Goal: Task Accomplishment & Management: Use online tool/utility

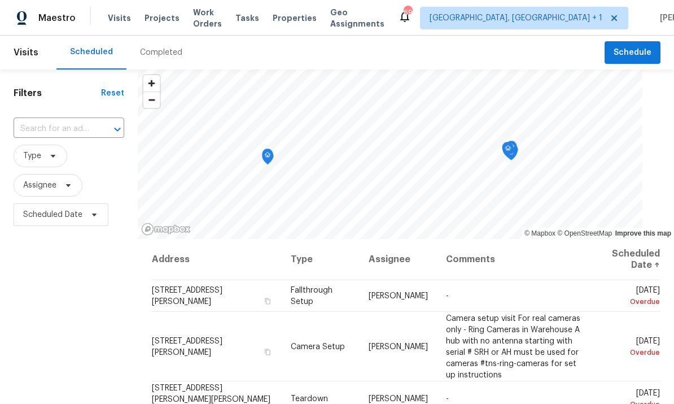
click at [68, 128] on input "text" at bounding box center [53, 129] width 79 height 18
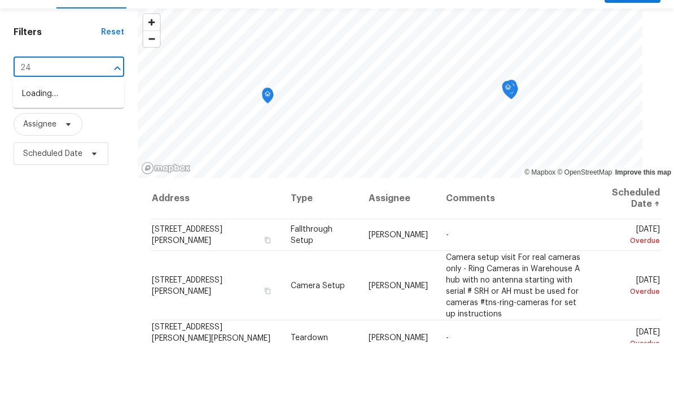
type input "2"
type input "425 liberty"
click at [76, 146] on li "[STREET_ADDRESS]" at bounding box center [68, 155] width 111 height 19
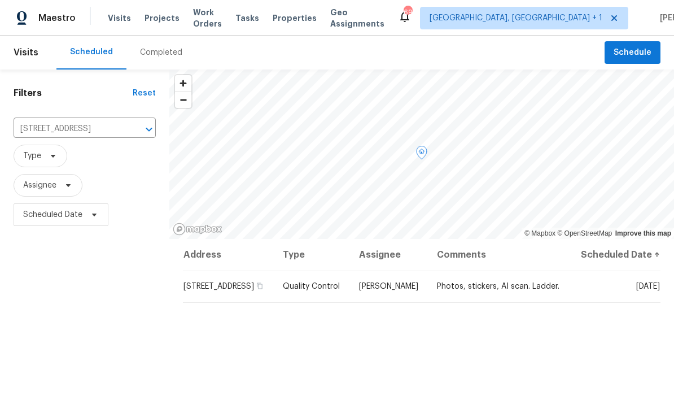
click at [0, 0] on icon at bounding box center [0, 0] width 0 height 0
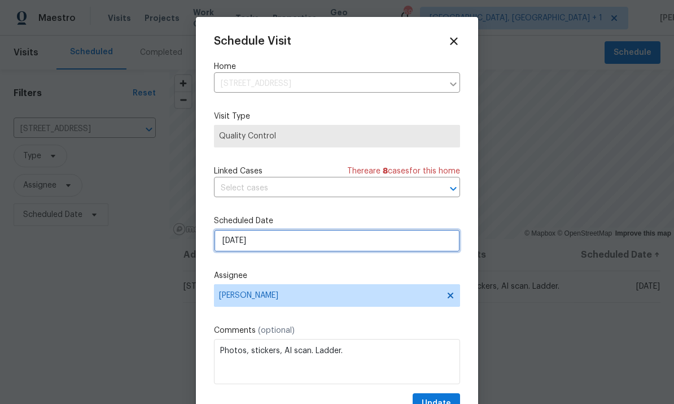
click at [310, 239] on input "[DATE]" at bounding box center [337, 240] width 246 height 23
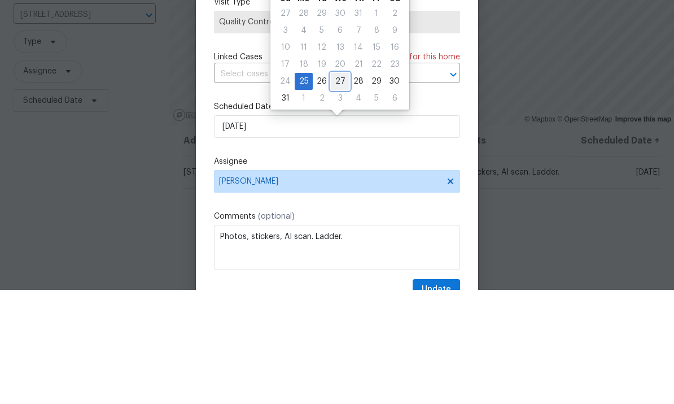
click at [337, 188] on div "27" at bounding box center [340, 196] width 19 height 16
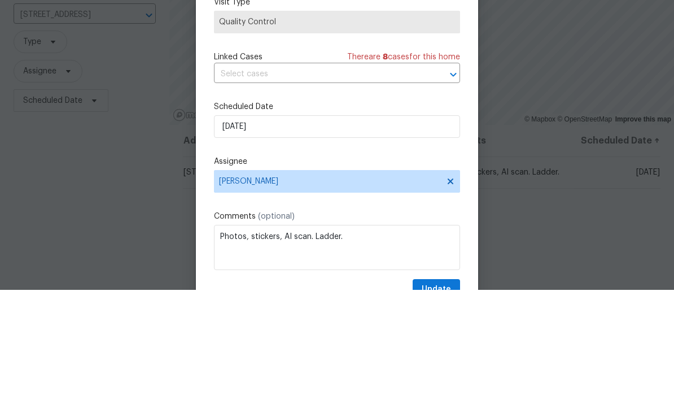
type input "[DATE]"
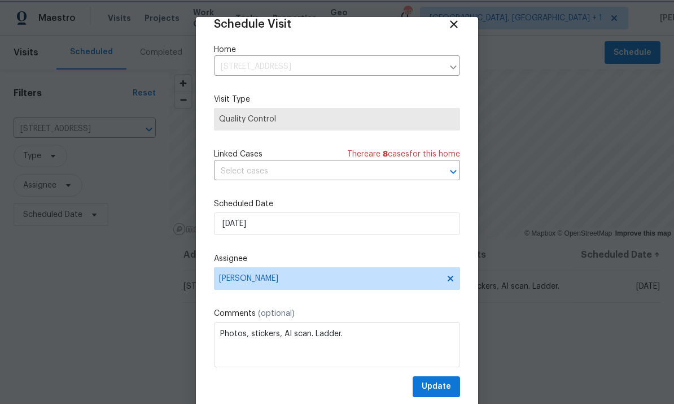
scroll to position [15, 0]
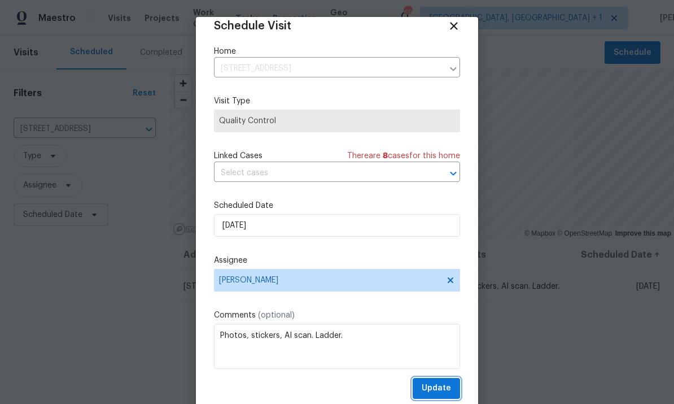
click at [433, 383] on button "Update" at bounding box center [436, 388] width 47 height 21
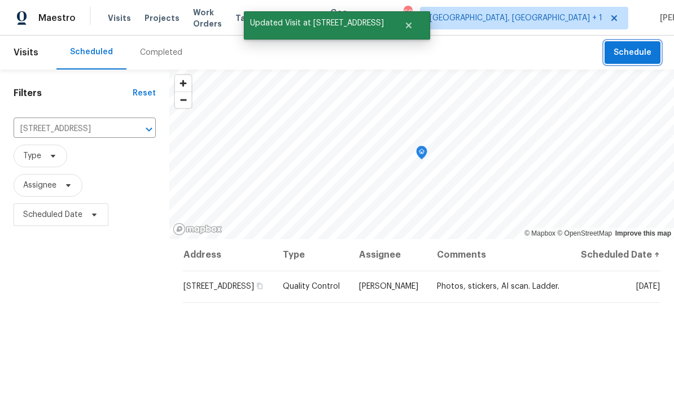
click at [644, 41] on button "Schedule" at bounding box center [633, 52] width 56 height 23
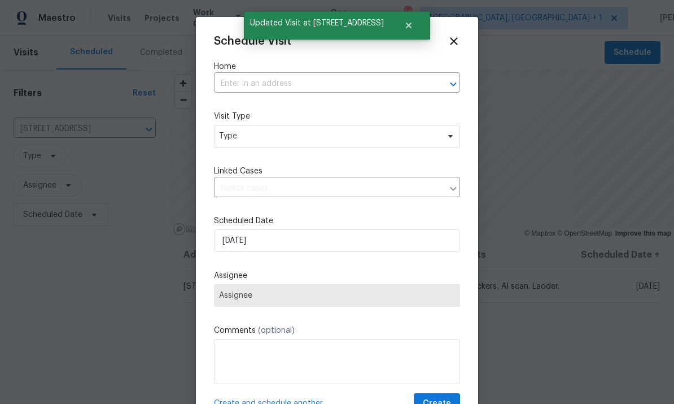
click at [250, 79] on input "text" at bounding box center [321, 84] width 215 height 18
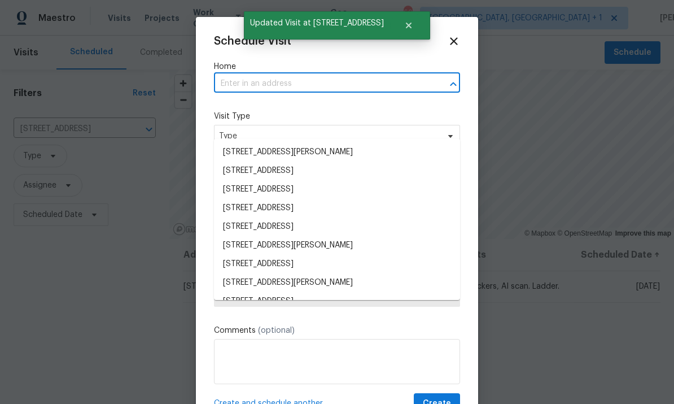
click at [250, 79] on input "text" at bounding box center [321, 84] width 215 height 18
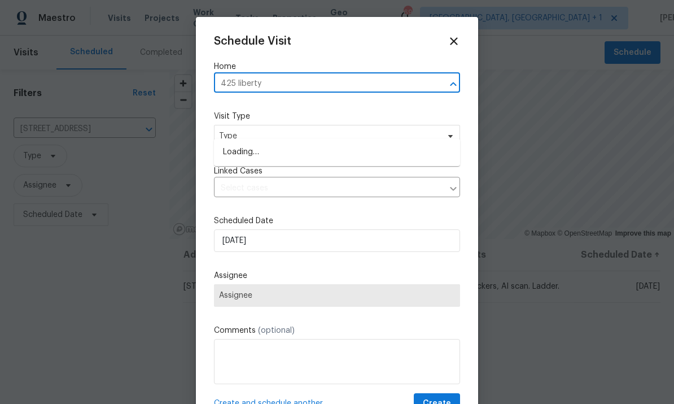
type input "425 liberty"
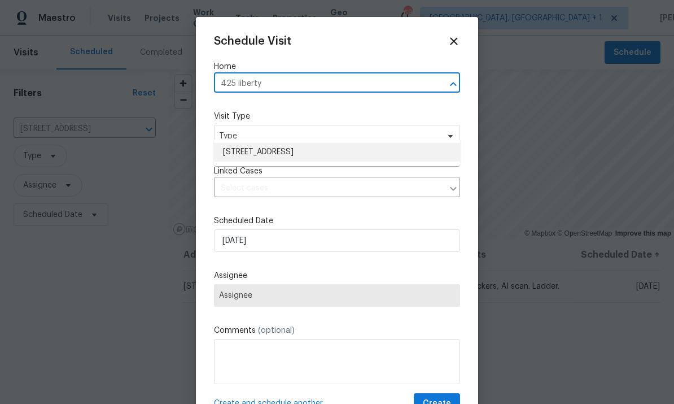
click at [289, 143] on li "[STREET_ADDRESS]" at bounding box center [337, 152] width 246 height 19
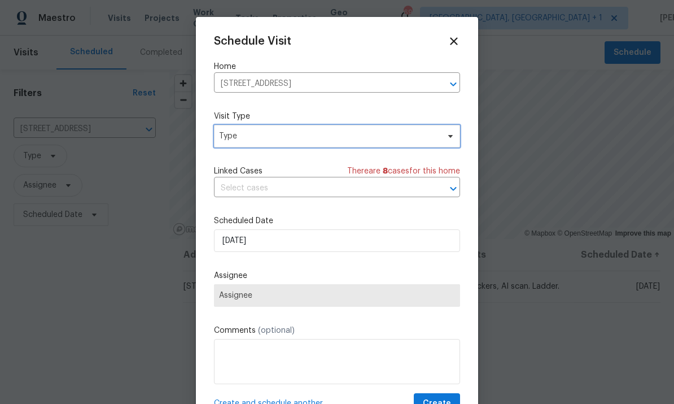
click at [440, 140] on span "Type" at bounding box center [337, 136] width 246 height 23
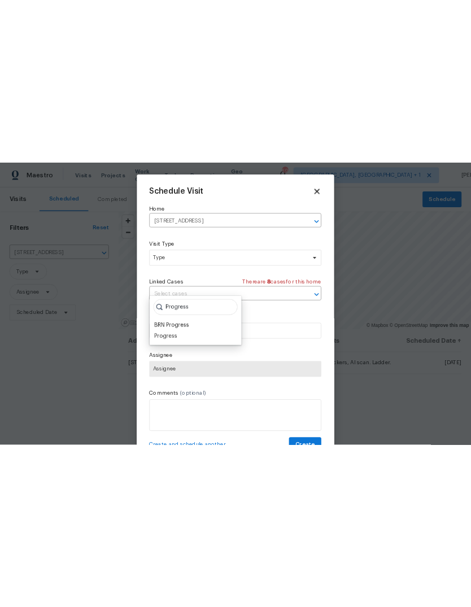
scroll to position [0, 0]
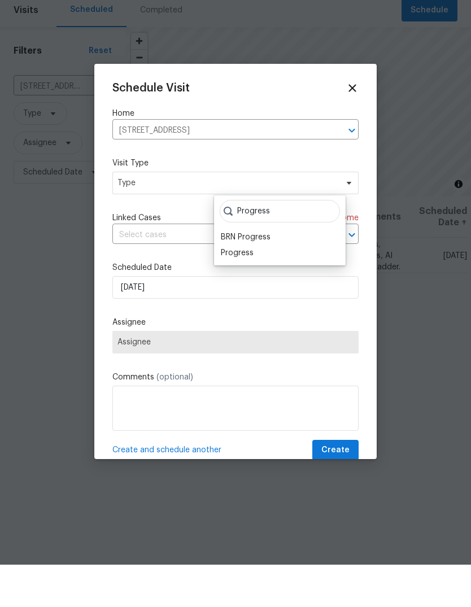
type input "Progress"
click at [247, 290] on div "Progress" at bounding box center [237, 295] width 33 height 11
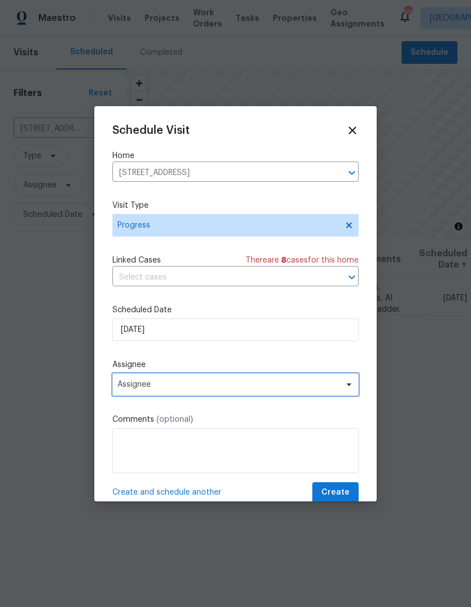
click at [343, 388] on span at bounding box center [347, 384] width 12 height 9
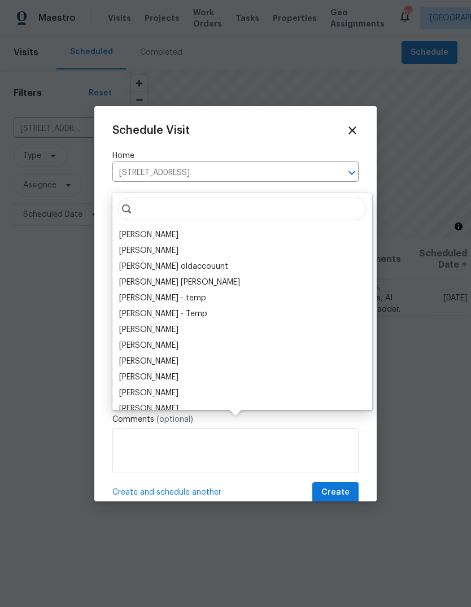
click at [157, 229] on div "[PERSON_NAME]" at bounding box center [148, 234] width 59 height 11
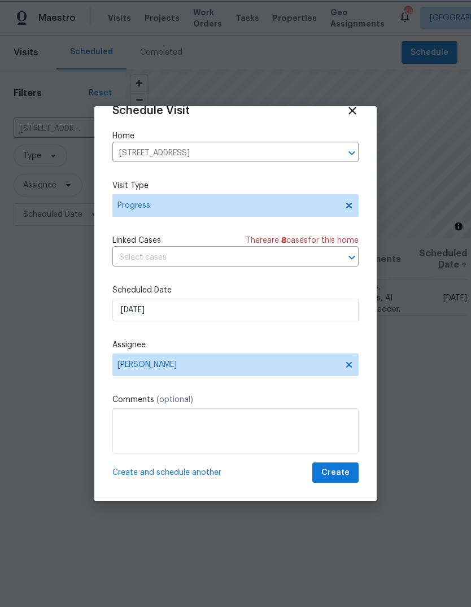
scroll to position [22, 0]
click at [336, 403] on button "Create" at bounding box center [335, 473] width 46 height 21
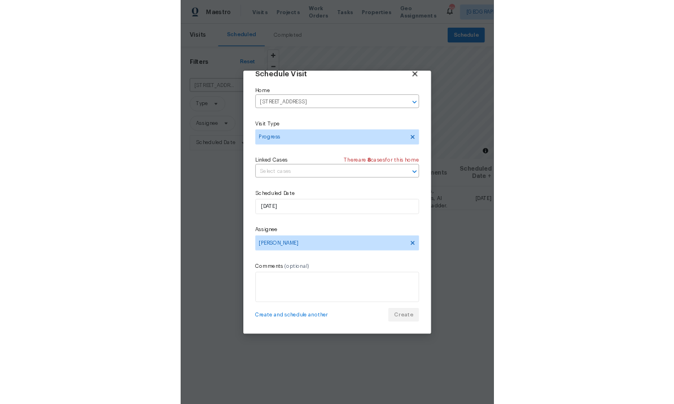
scroll to position [0, 0]
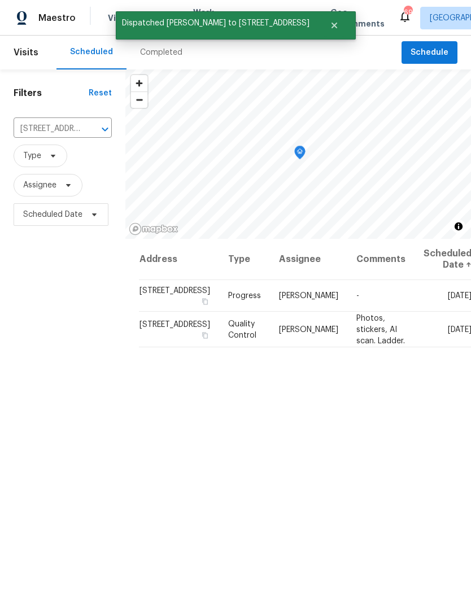
click at [439, 403] on div "Address Type Assignee Comments Scheduled Date ↑ [STREET_ADDRESS] Progress [PERS…" at bounding box center [298, 482] width 346 height 486
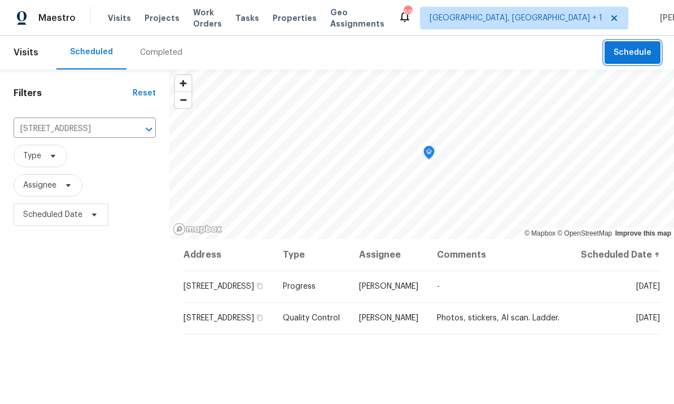
click at [632, 57] on span "Schedule" at bounding box center [633, 53] width 38 height 14
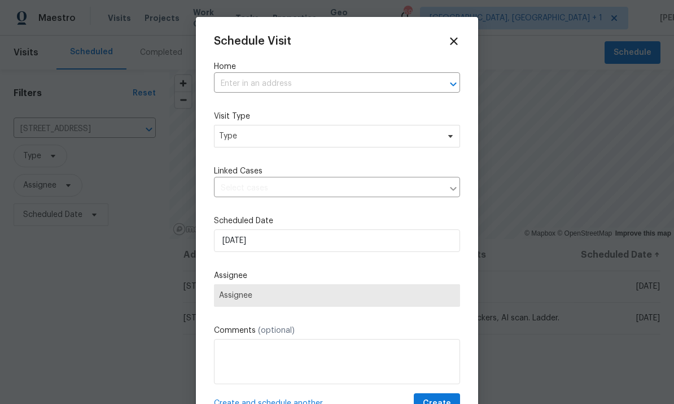
click at [249, 82] on input "text" at bounding box center [321, 84] width 215 height 18
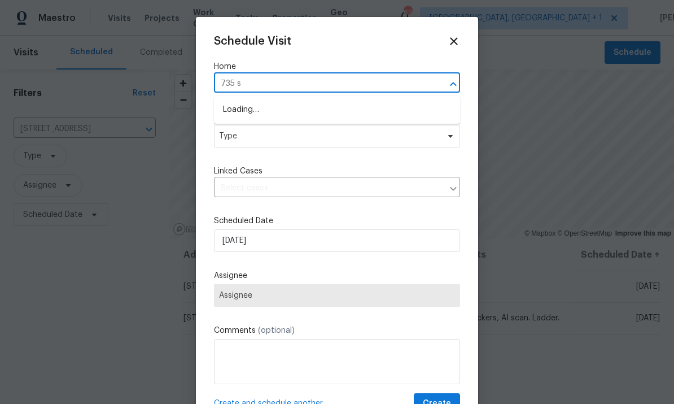
type input "735 sy"
click at [327, 116] on li "[STREET_ADDRESS][PERSON_NAME]" at bounding box center [337, 110] width 246 height 19
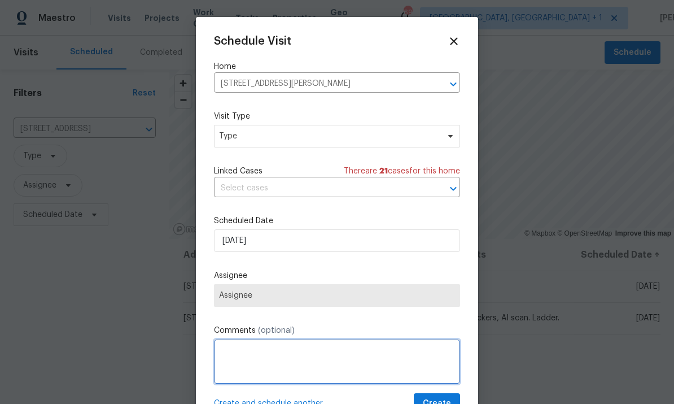
click at [282, 355] on textarea at bounding box center [337, 361] width 246 height 45
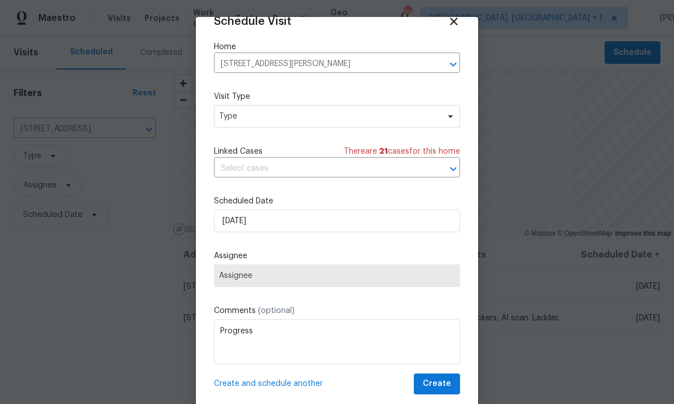
scroll to position [22, 0]
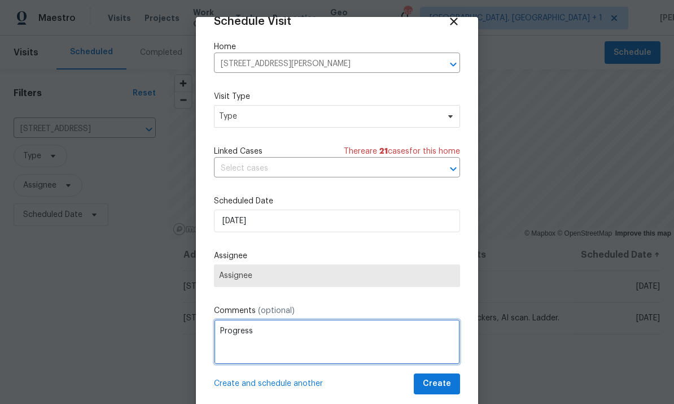
type textarea "Progress"
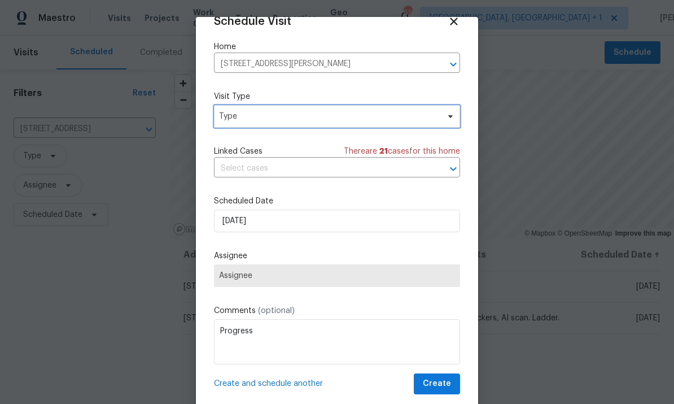
click at [443, 125] on span "Type" at bounding box center [337, 116] width 246 height 23
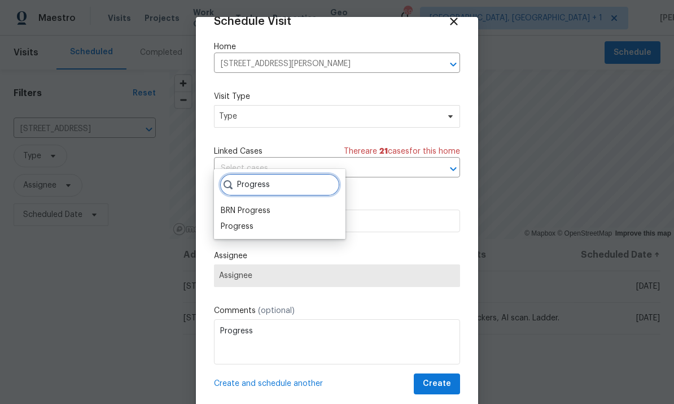
type input "Progress"
click at [246, 221] on div "Progress" at bounding box center [237, 226] width 33 height 11
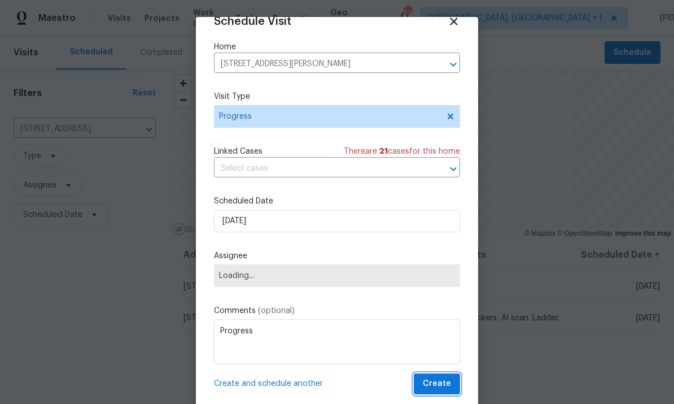
click at [442, 382] on span "Create" at bounding box center [437, 384] width 28 height 14
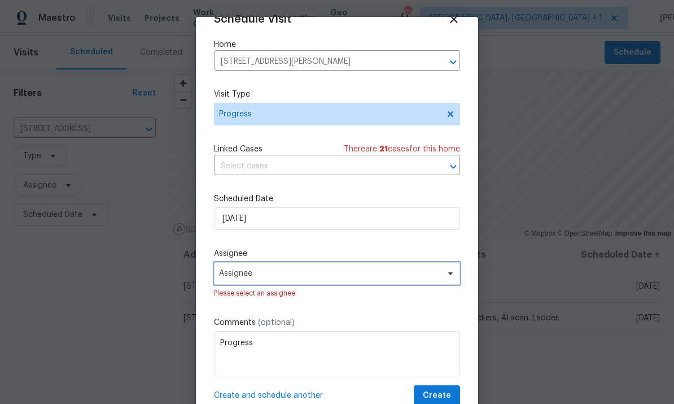
click at [429, 278] on span "Assignee" at bounding box center [329, 273] width 221 height 9
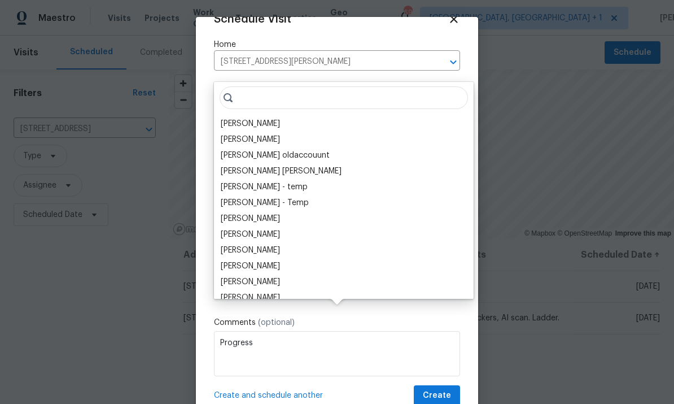
click at [268, 118] on div "[PERSON_NAME]" at bounding box center [250, 123] width 59 height 11
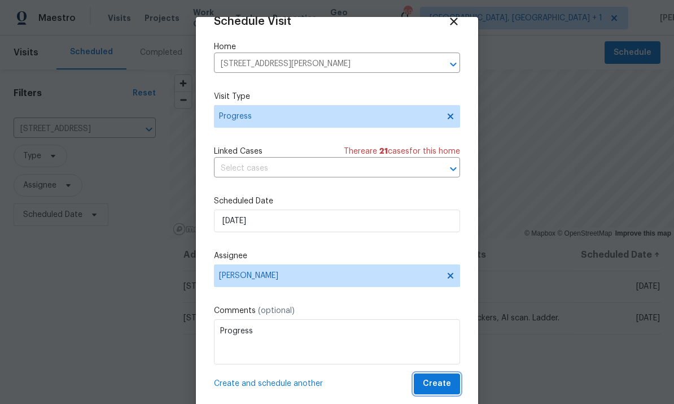
click at [441, 382] on span "Create" at bounding box center [437, 384] width 28 height 14
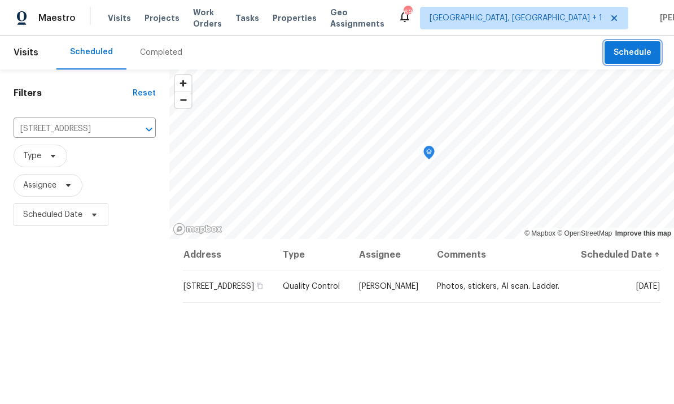
click at [639, 51] on span "Schedule" at bounding box center [633, 53] width 38 height 14
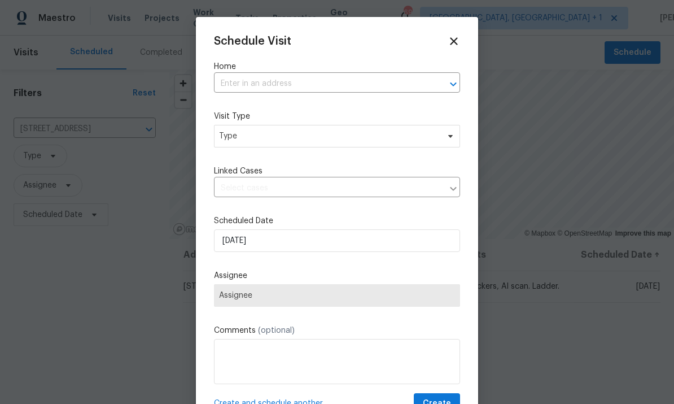
click at [263, 82] on input "text" at bounding box center [321, 84] width 215 height 18
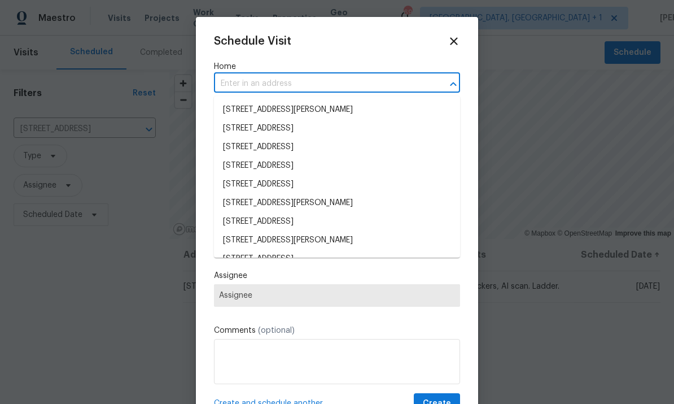
click at [263, 82] on input "text" at bounding box center [321, 84] width 215 height 18
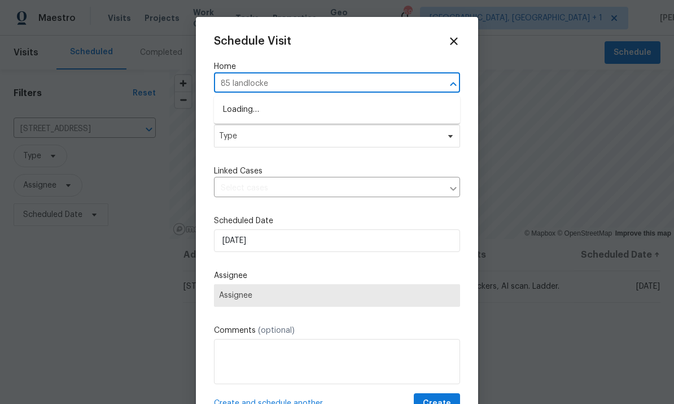
type input "85 landlocked"
click at [312, 103] on li "[STREET_ADDRESS]" at bounding box center [337, 110] width 246 height 19
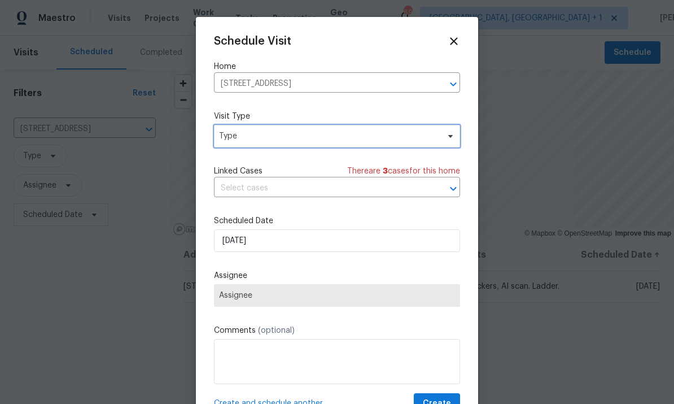
click at [442, 141] on span "Type" at bounding box center [337, 136] width 246 height 23
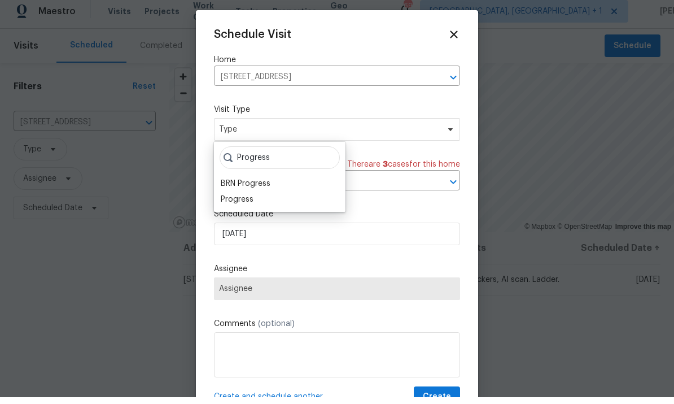
scroll to position [7, 0]
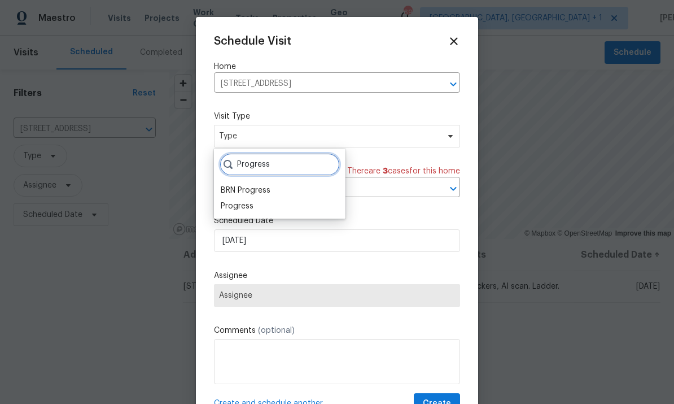
type input "Progress"
click at [240, 202] on div "Progress" at bounding box center [237, 206] width 33 height 11
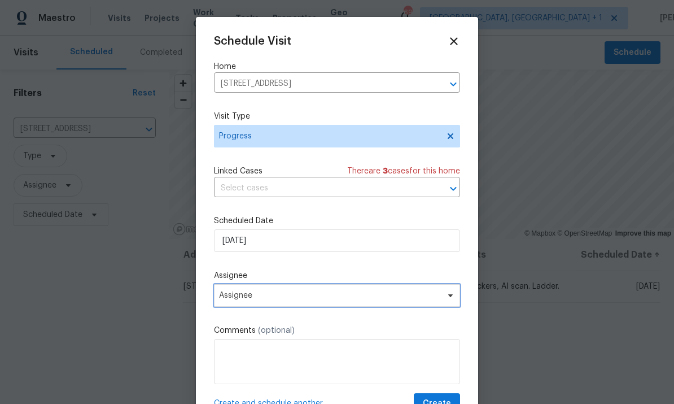
click at [441, 292] on span "Assignee" at bounding box center [337, 295] width 246 height 23
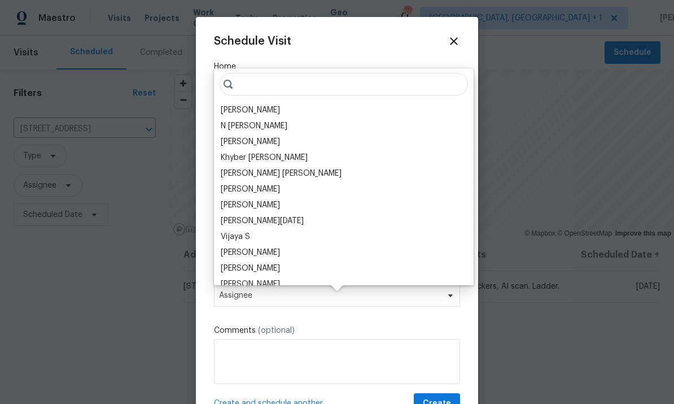
click at [267, 105] on div "[PERSON_NAME]" at bounding box center [250, 110] width 59 height 11
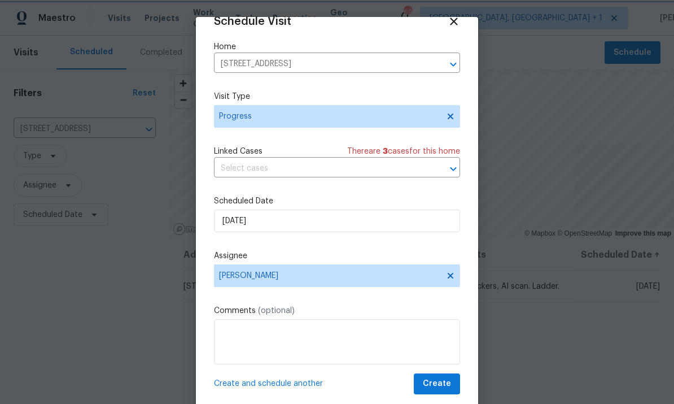
scroll to position [22, 0]
click at [446, 376] on button "Create" at bounding box center [437, 383] width 46 height 21
